Goal: Information Seeking & Learning: Find specific fact

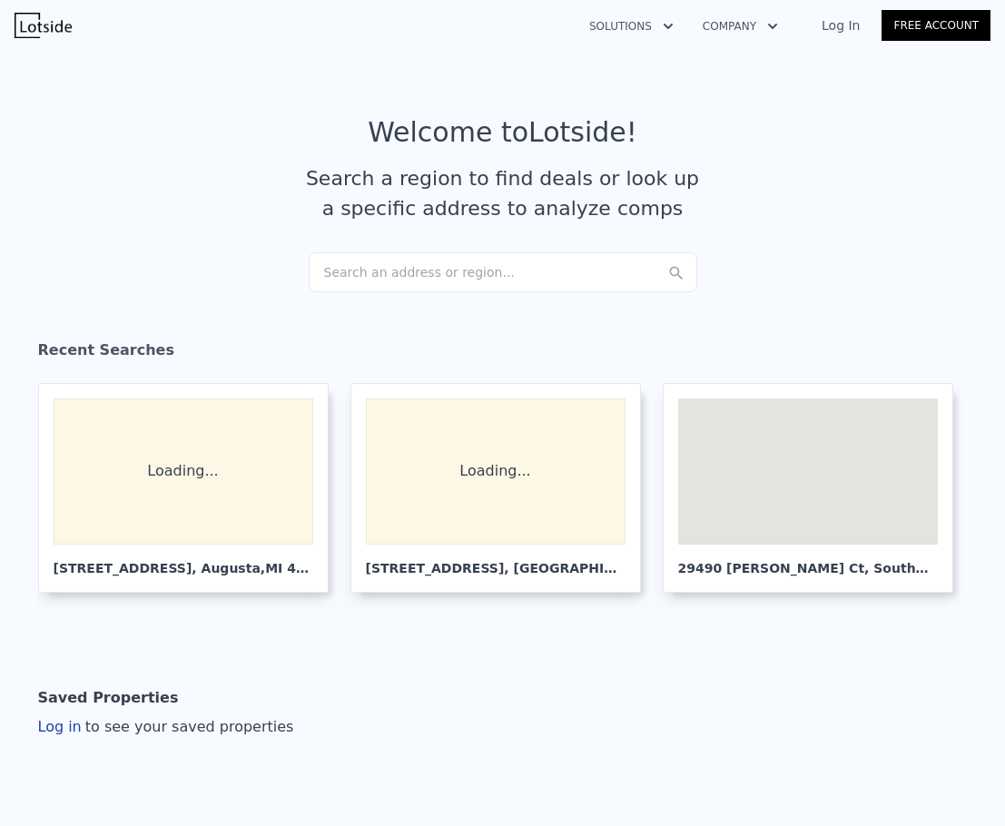
click at [405, 272] on div "Search an address or region..." at bounding box center [503, 272] width 389 height 40
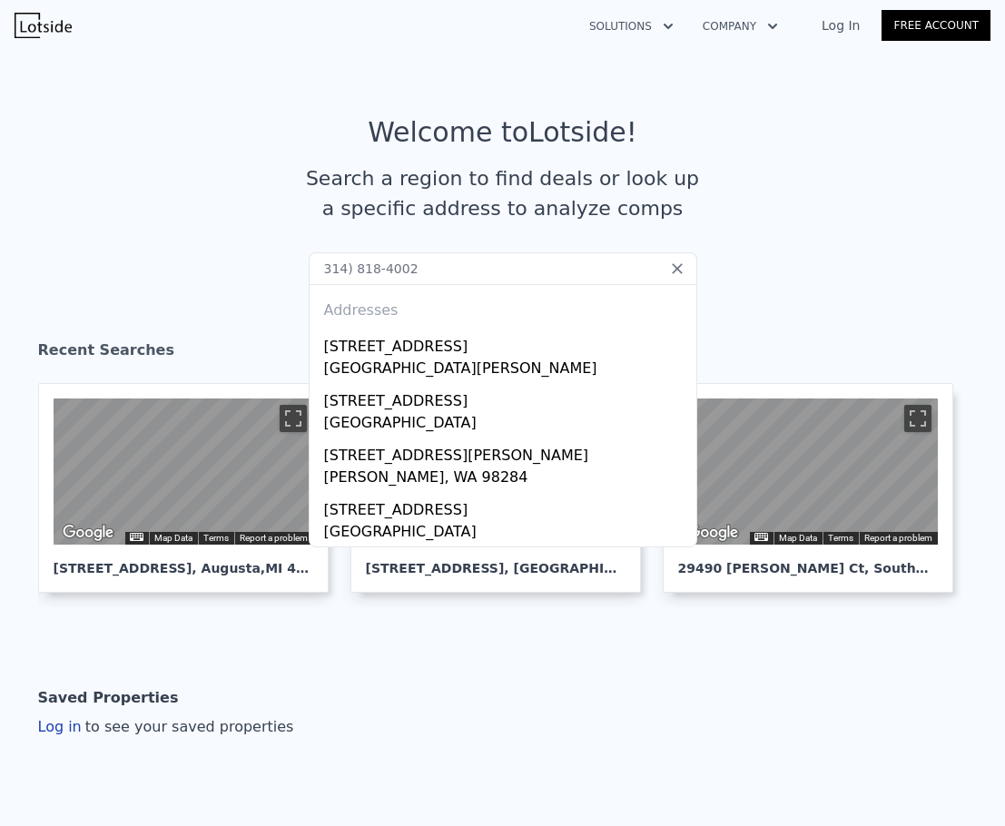
click at [474, 267] on input "314) 818-4002" at bounding box center [503, 268] width 389 height 33
click at [436, 253] on input "314) 818-4002" at bounding box center [503, 268] width 389 height 33
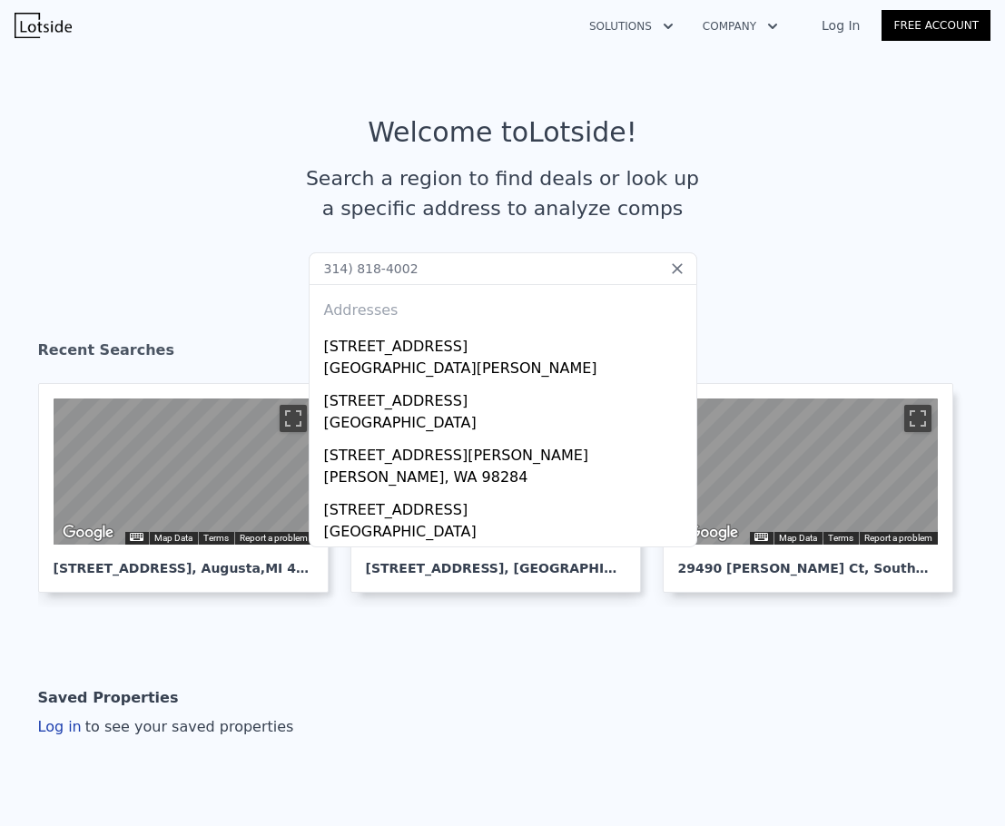
click at [436, 253] on input "314) 818-4002" at bounding box center [503, 268] width 389 height 33
paste input "[STREET_ADDRESS]"
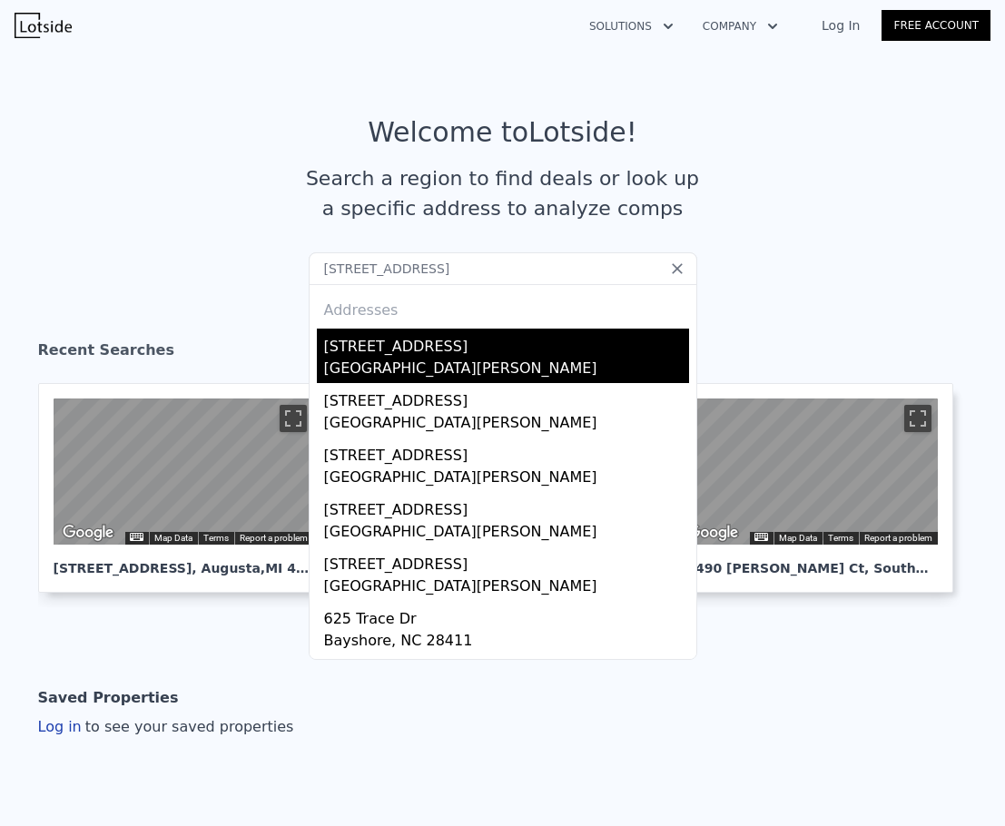
type input "[STREET_ADDRESS]"
click at [468, 351] on div "[STREET_ADDRESS]" at bounding box center [506, 343] width 365 height 29
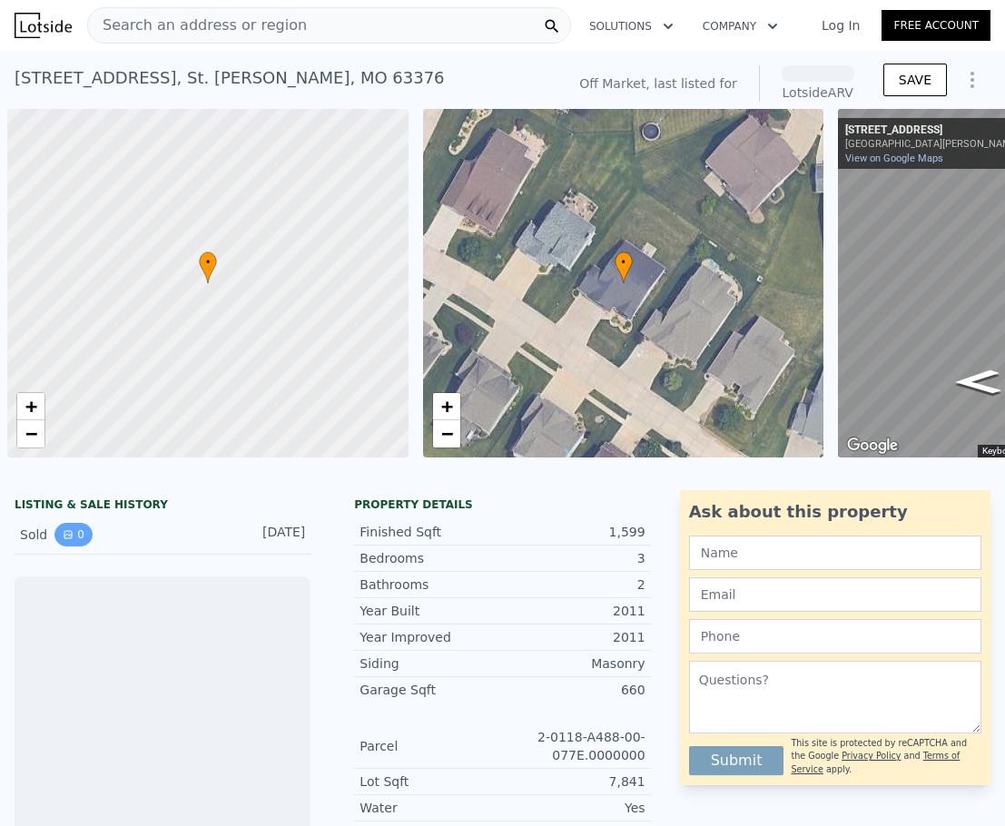
scroll to position [0, 7]
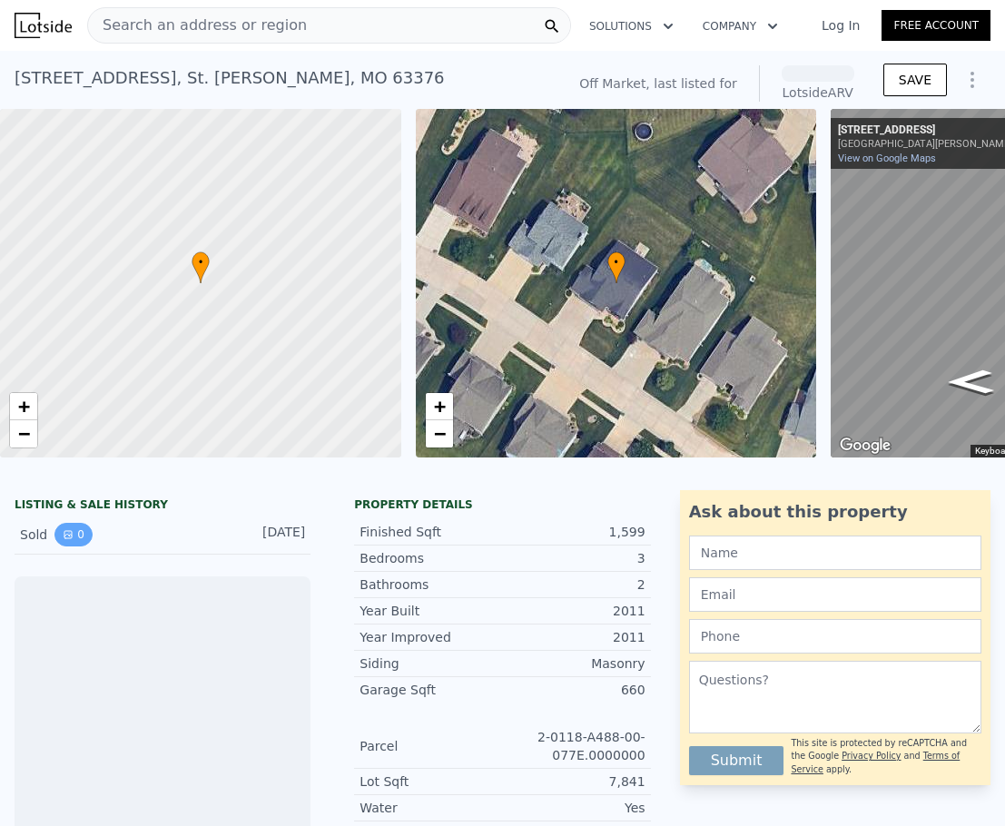
click at [69, 539] on icon "View historical data" at bounding box center [67, 534] width 7 height 7
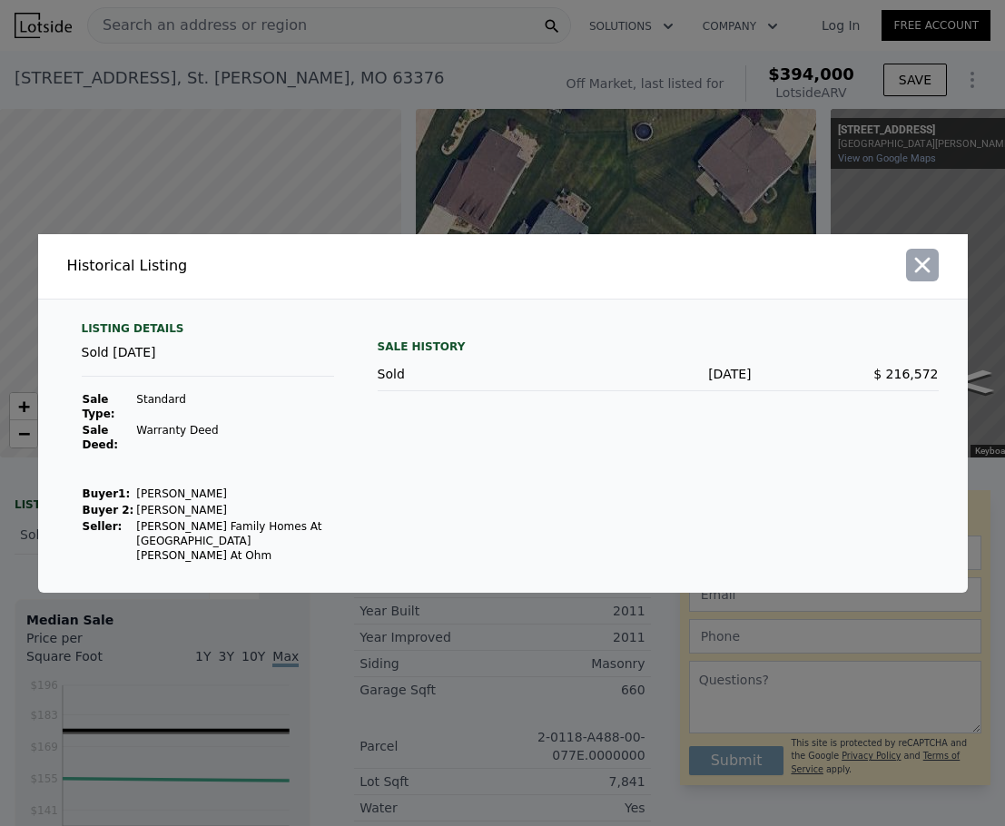
click at [938, 282] on button "button" at bounding box center [922, 265] width 33 height 33
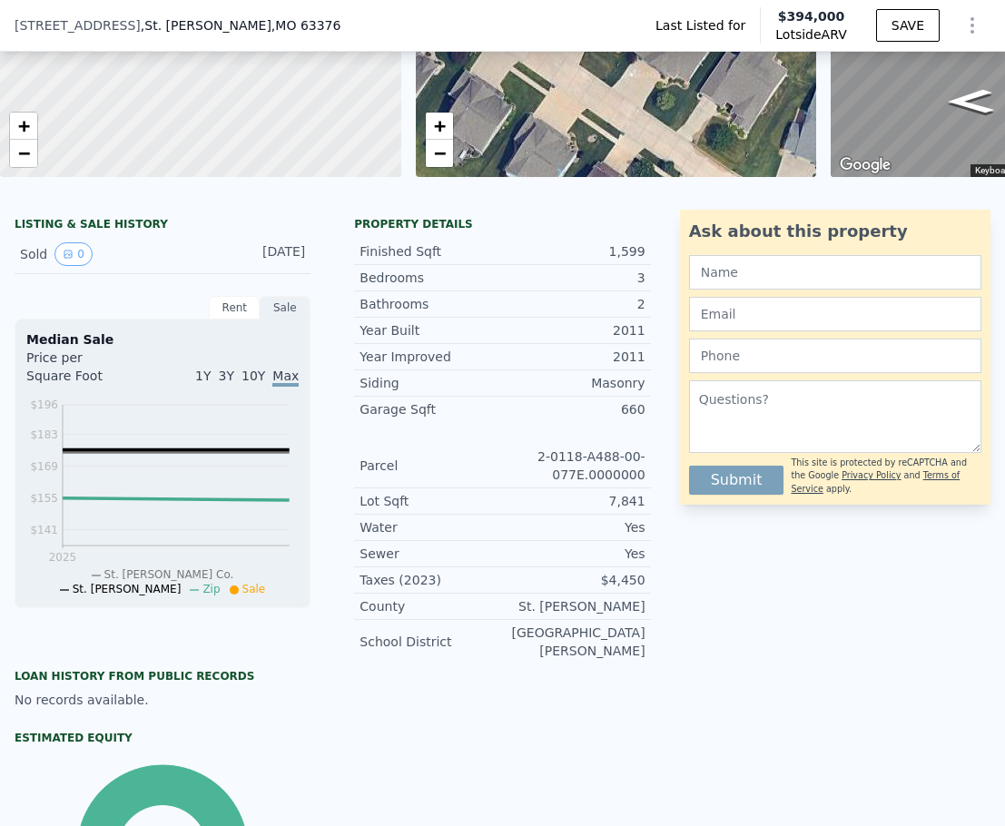
scroll to position [175, 0]
